Goal: Find specific page/section: Find specific page/section

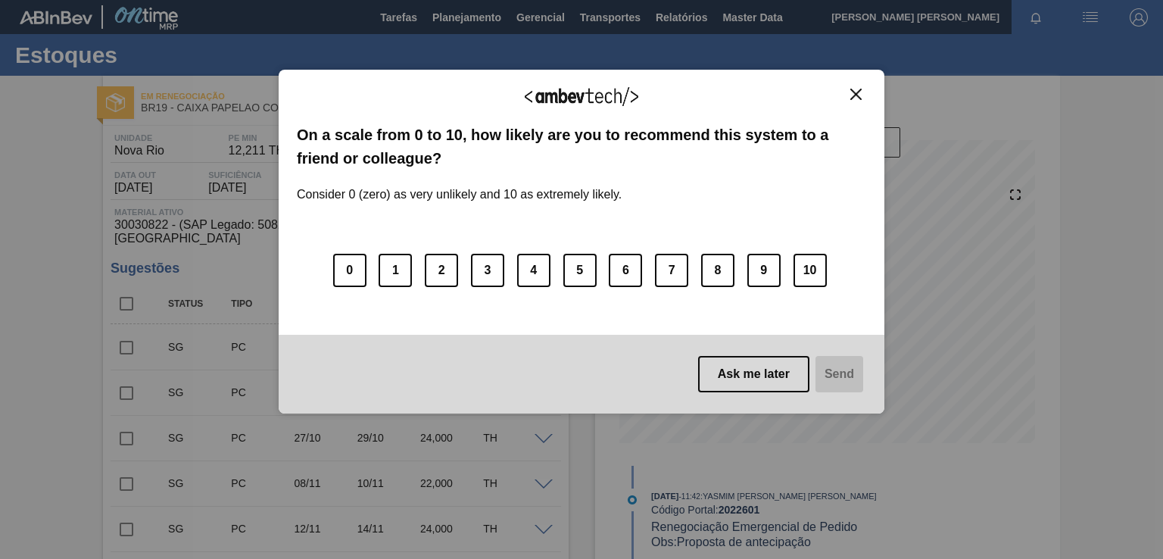
scroll to position [253, 0]
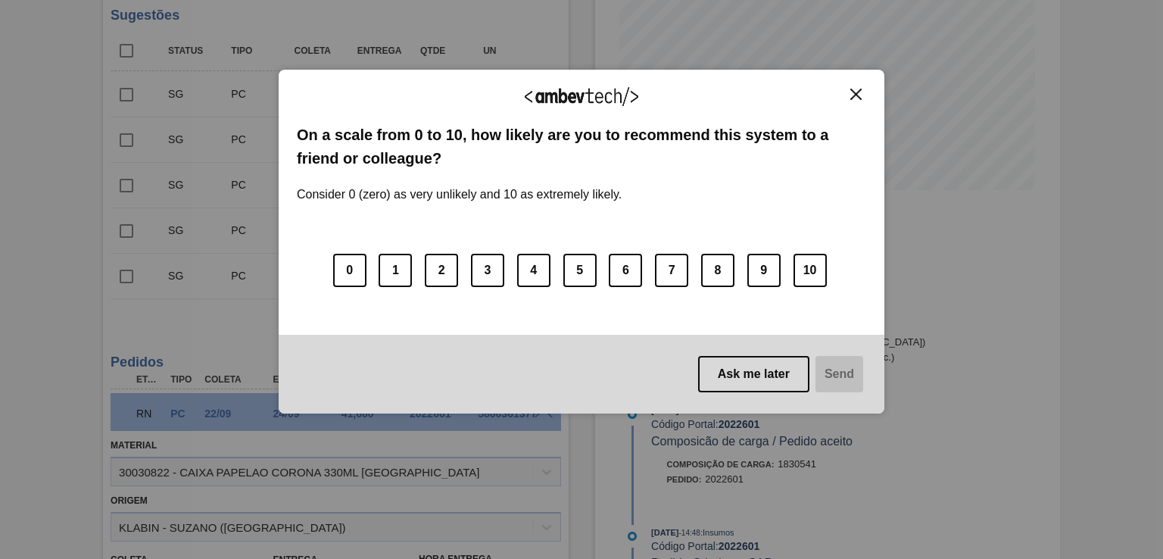
click at [854, 94] on img "Close" at bounding box center [855, 94] width 11 height 11
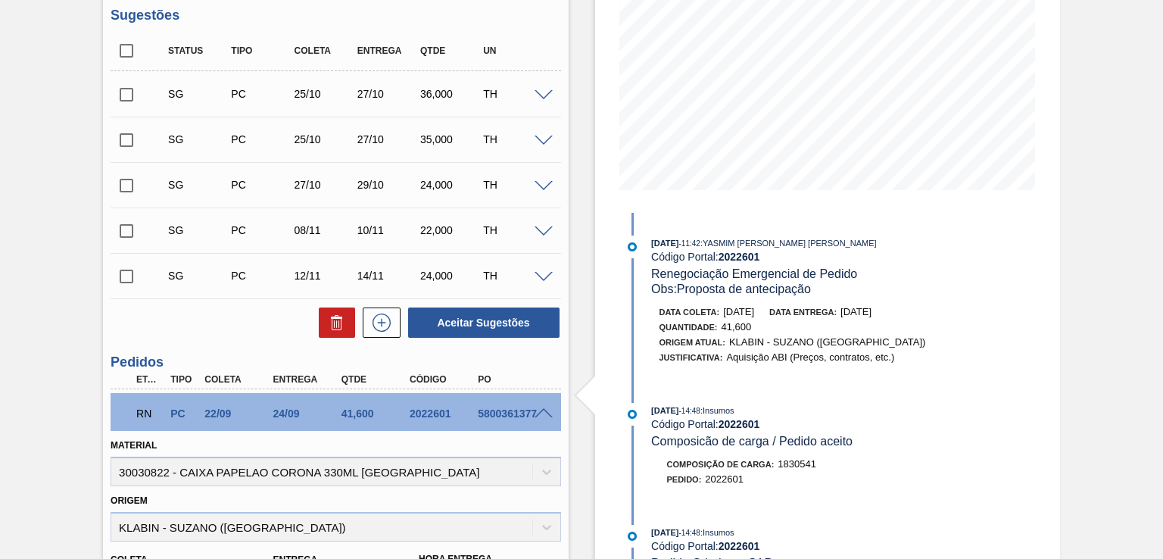
scroll to position [0, 0]
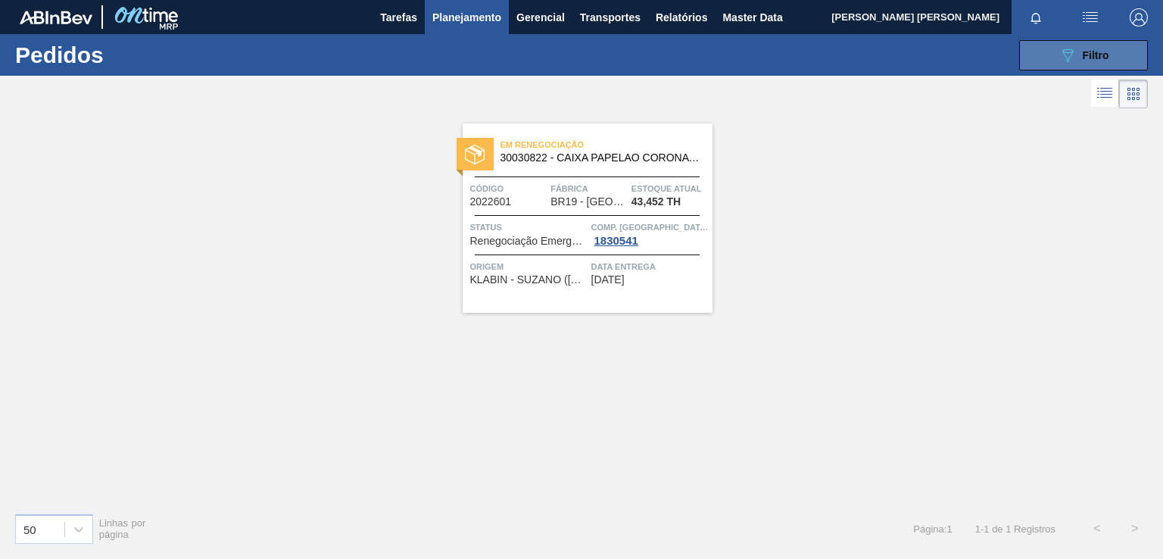
click at [1092, 57] on span "Filtro" at bounding box center [1096, 55] width 26 height 12
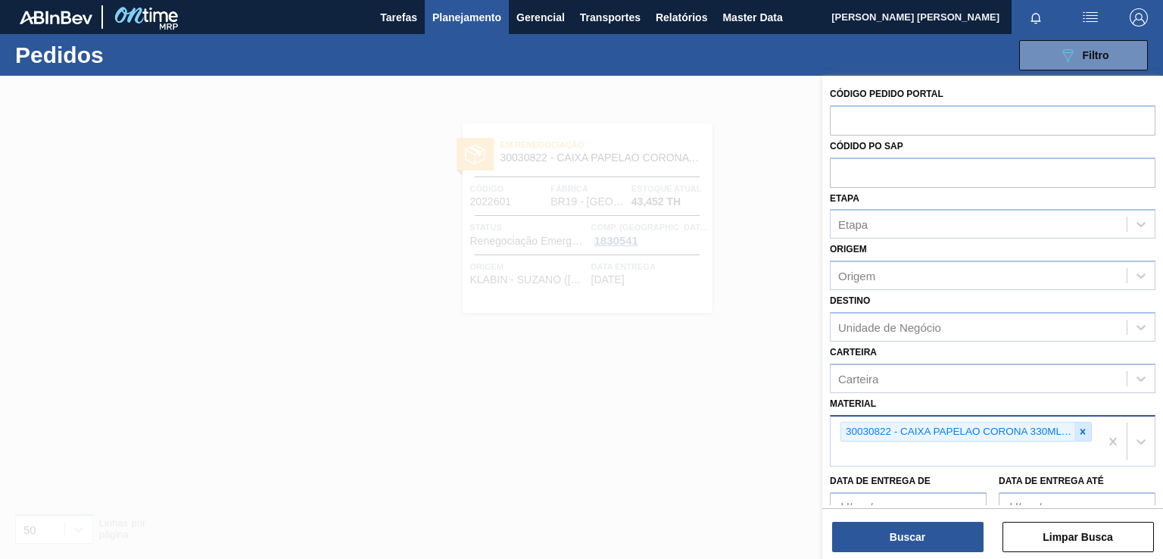
click at [1077, 426] on icon at bounding box center [1082, 431] width 11 height 11
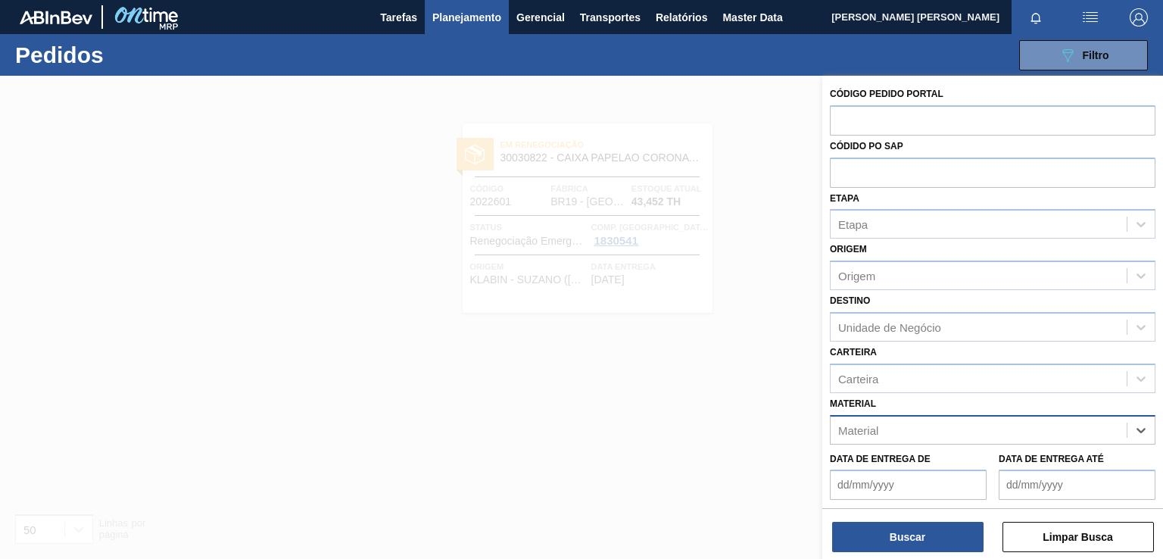
paste input "30030823"
type input "30030823"
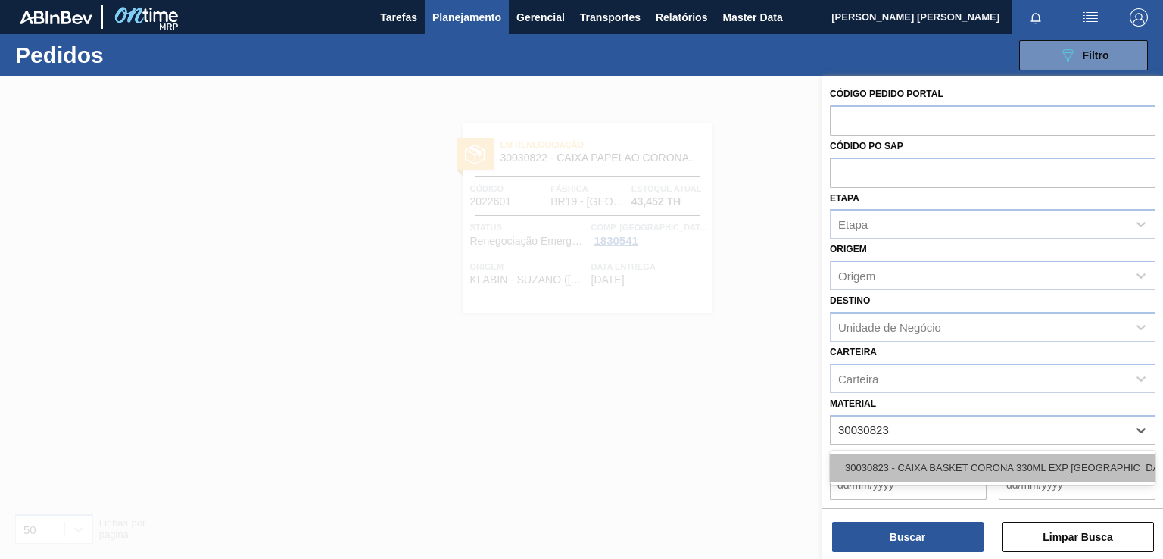
click at [931, 460] on div "30030823 - CAIXA BASKET CORONA 330ML EXP [GEOGRAPHIC_DATA]" at bounding box center [993, 468] width 326 height 28
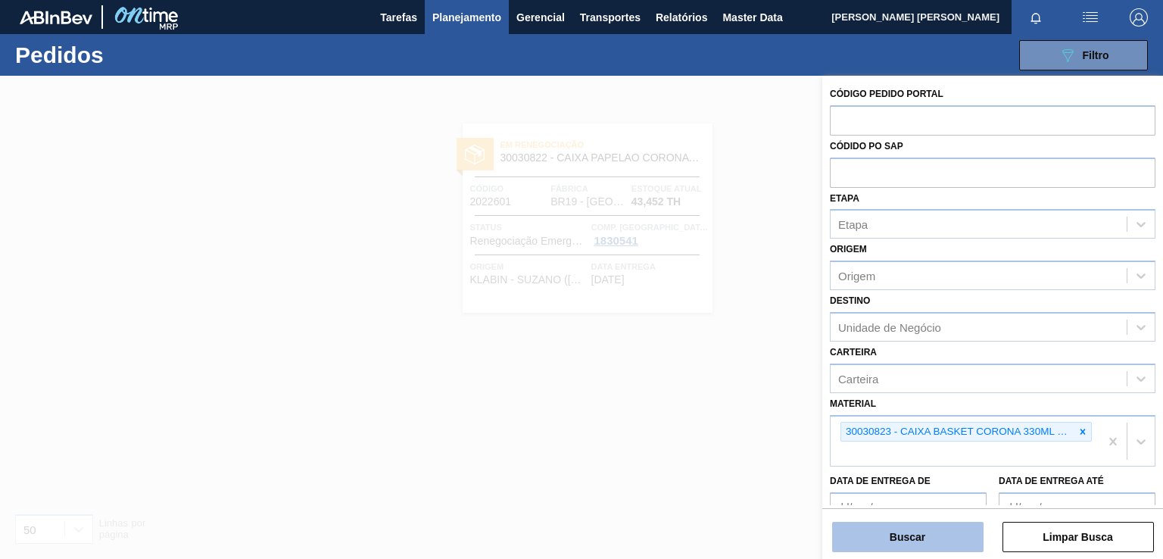
click at [906, 549] on button "Buscar" at bounding box center [907, 537] width 151 height 30
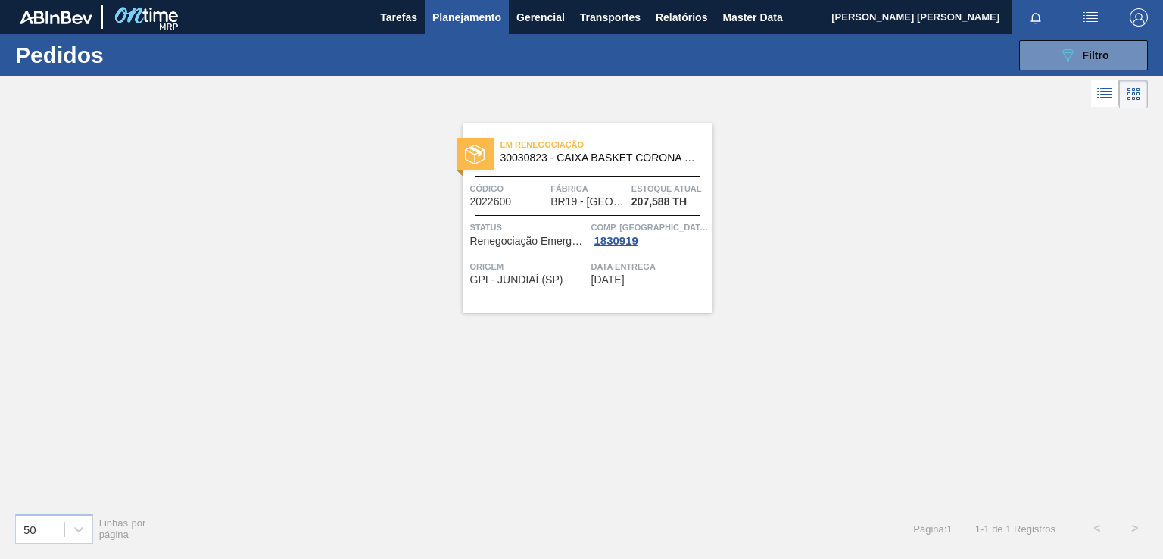
click at [646, 285] on div "Em renegociação 30030823 - CAIXA BASKET CORONA 330ML EXP [GEOGRAPHIC_DATA] Códi…" at bounding box center [588, 217] width 250 height 189
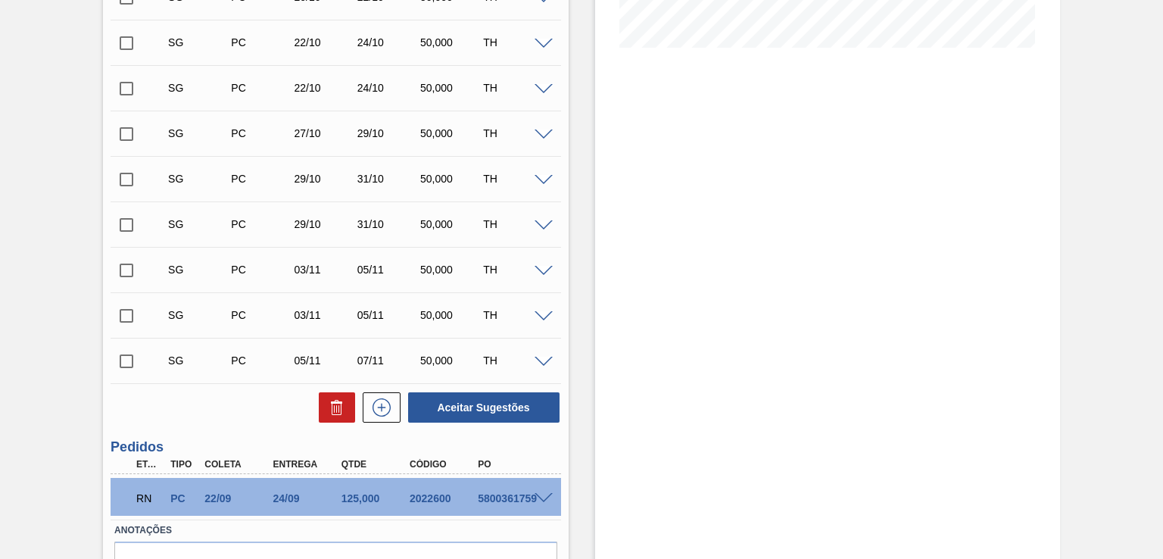
scroll to position [480, 0]
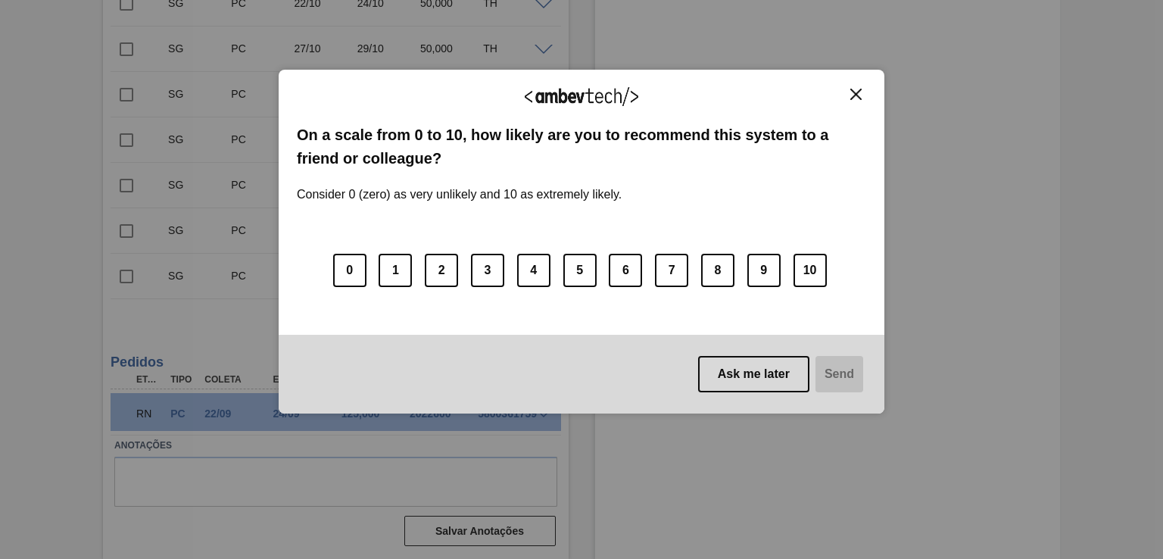
click at [853, 95] on img "Close" at bounding box center [855, 94] width 11 height 11
click at [856, 96] on img "Close" at bounding box center [855, 94] width 11 height 11
